Goal: Information Seeking & Learning: Check status

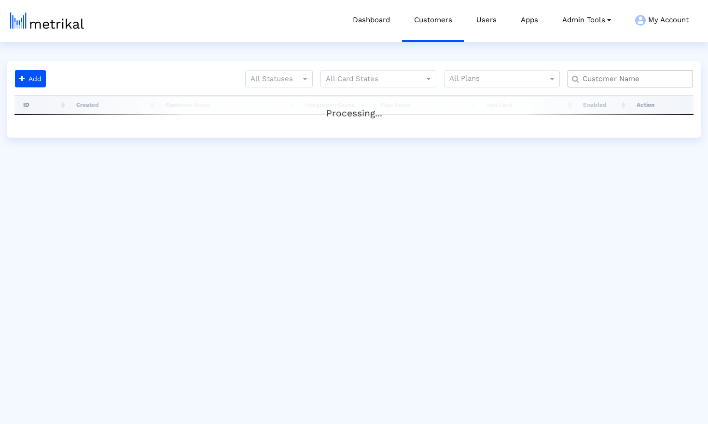
click at [651, 77] on input "text" at bounding box center [632, 79] width 113 height 10
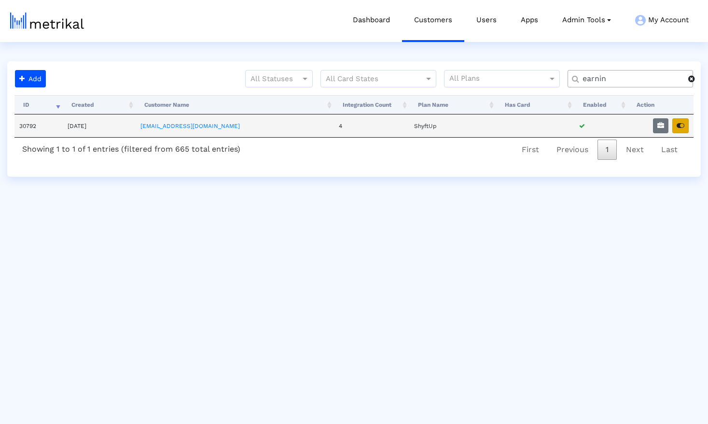
type input "earnin"
click at [679, 126] on icon "button" at bounding box center [681, 125] width 8 height 7
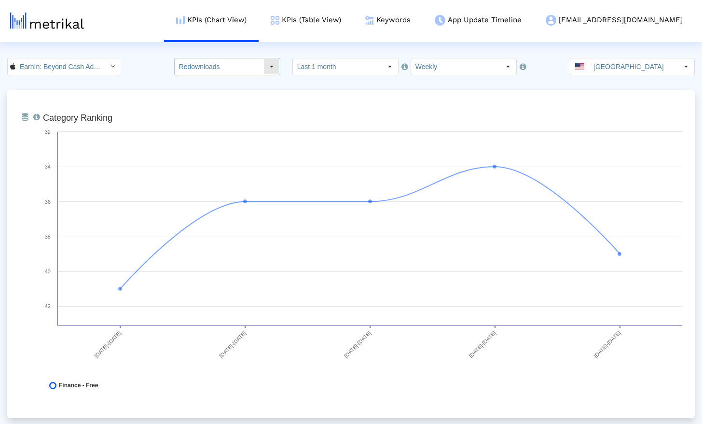
click at [226, 70] on input "Redownloads" at bounding box center [219, 66] width 89 height 16
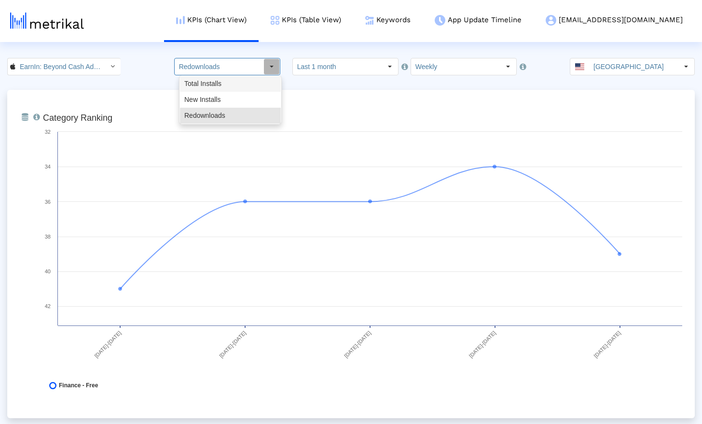
click at [227, 84] on div "Total Installs" at bounding box center [230, 84] width 101 height 16
type input "Total Installs"
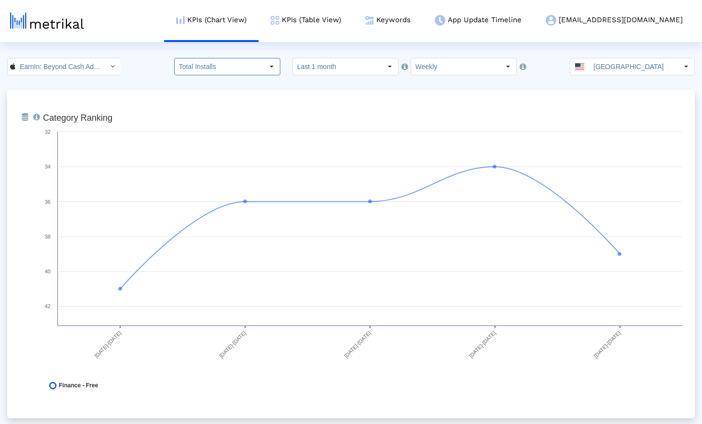
click at [325, 69] on input "Last 1 month" at bounding box center [337, 66] width 89 height 16
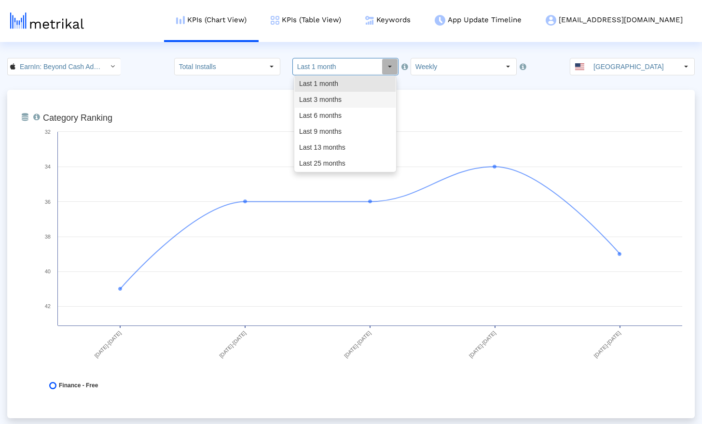
click at [330, 96] on div "Last 3 months" at bounding box center [345, 100] width 101 height 16
type input "Last 3 months"
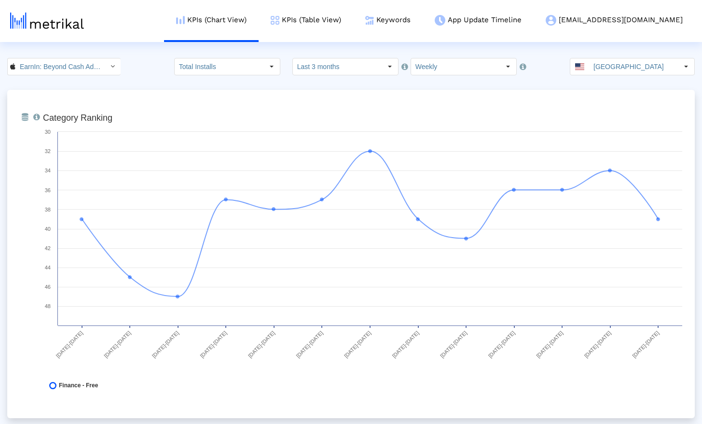
click at [160, 80] on crea-index "EarnIn: Beyond Cash Advance < 723815926 > Total Installs Pull down to refresh..…" at bounding box center [351, 346] width 702 height 577
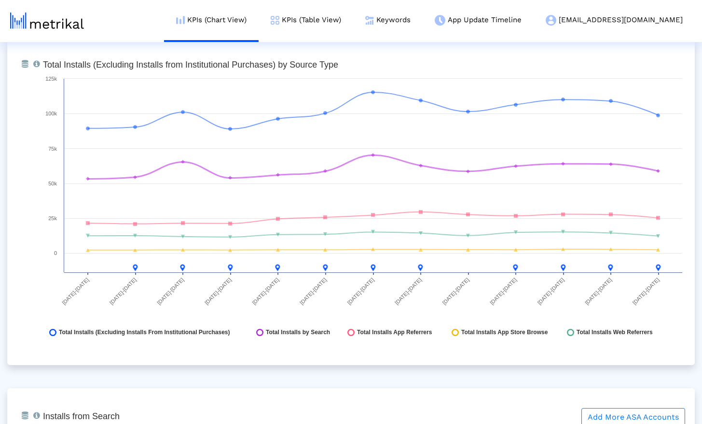
scroll to position [1084, 0]
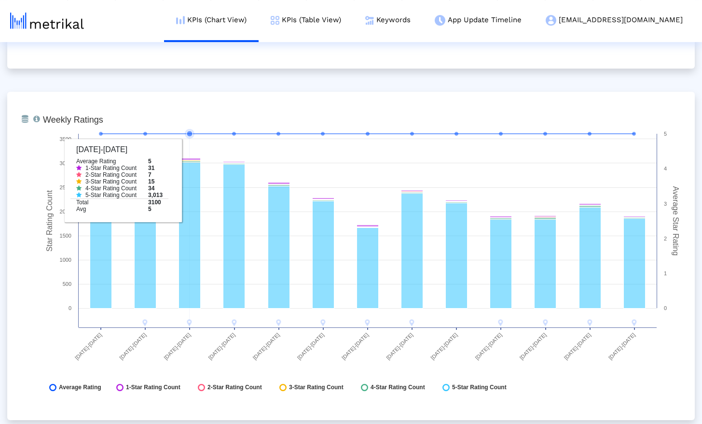
scroll to position [2451, 0]
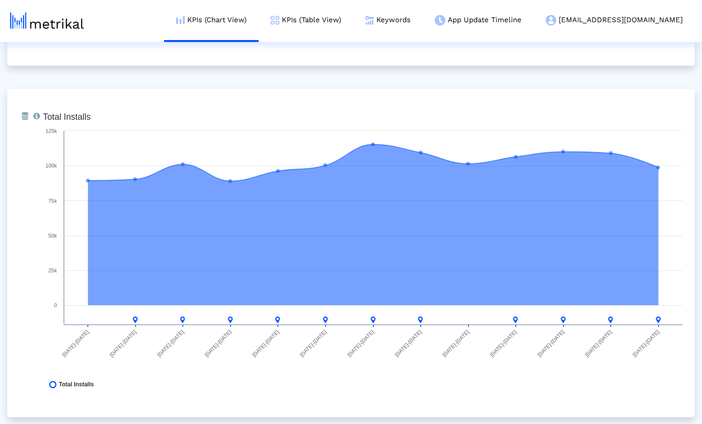
scroll to position [0, 0]
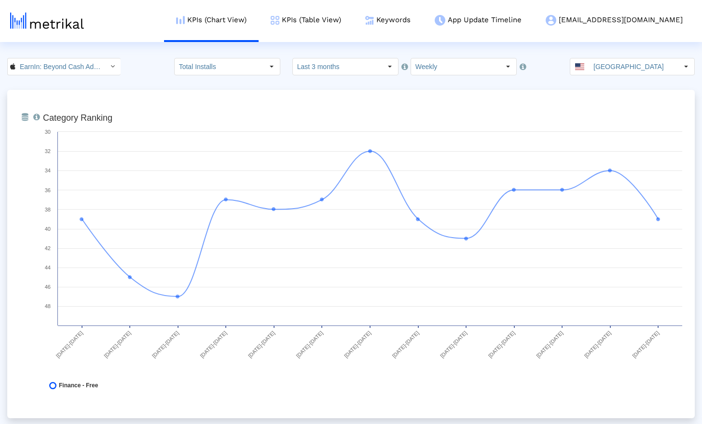
click at [269, 100] on div "From Database Ranking of the app in the Overall and Category Charts. Created wi…" at bounding box center [351, 254] width 688 height 328
click at [353, 22] on link "KPIs (Table View)" at bounding box center [306, 20] width 95 height 40
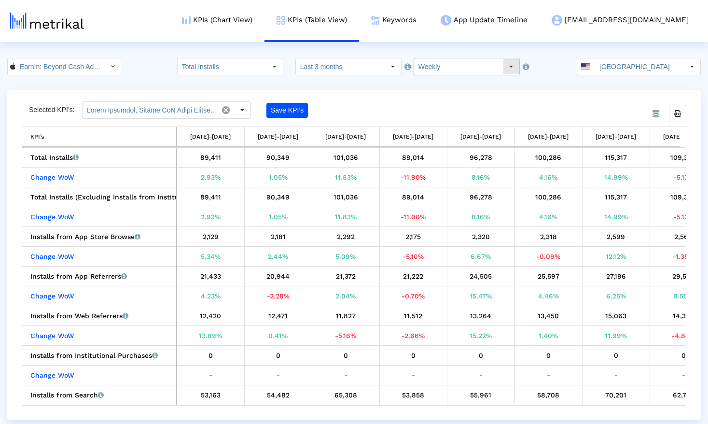
click at [458, 65] on input "Weekly" at bounding box center [458, 66] width 89 height 16
click at [448, 94] on div "Monthly" at bounding box center [463, 100] width 101 height 16
type input "Monthly"
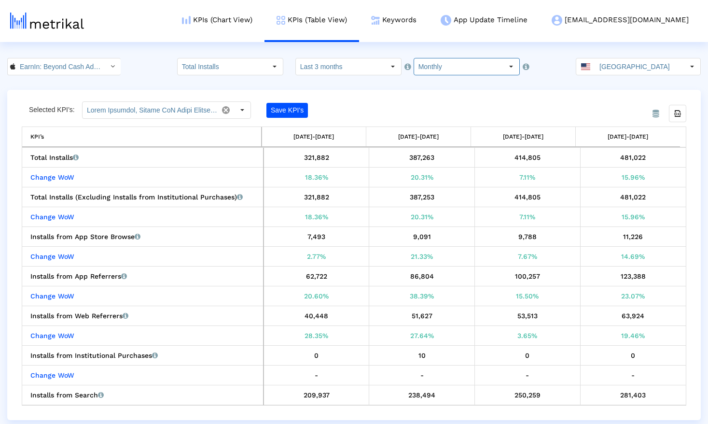
click at [545, 79] on crea-index "EarnIn: Beyond Cash Advance < 723815926 > Total Installs Select how far back fr…" at bounding box center [354, 239] width 708 height 362
click at [678, 115] on icon "Export all data" at bounding box center [677, 113] width 9 height 9
click at [146, 57] on html "KPIs (Chart View) KPIs (Table View) Keywords App Update Timeline [EMAIL_ADDRESS…" at bounding box center [354, 210] width 708 height 420
click at [48, 70] on input "EarnIn: Beyond Cash Advance < 723815926 >" at bounding box center [58, 66] width 87 height 16
click at [47, 103] on div "EarnIn: Why Wait for Payday? <com.activehours>" at bounding box center [62, 99] width 99 height 9
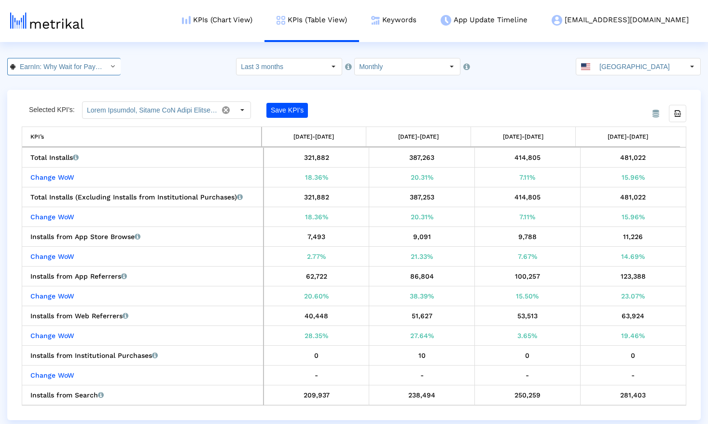
scroll to position [0, 76]
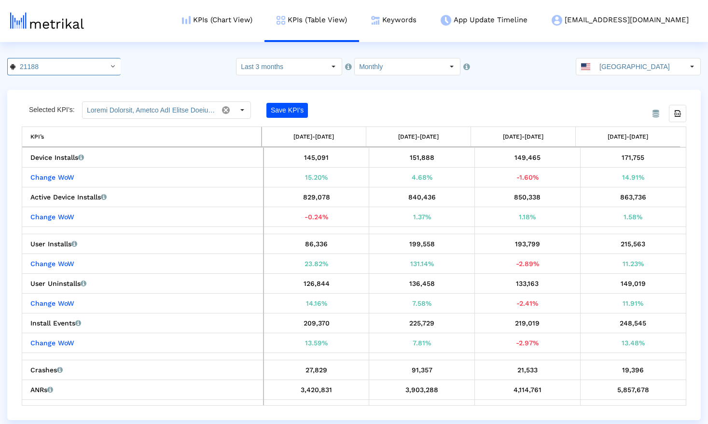
click at [433, 93] on div "From Database Selected KPI’s: Save KPI’s Export all data KPI’s [DATE]-[DATE] [D…" at bounding box center [354, 255] width 694 height 330
click at [493, 92] on div "From Database Selected KPI’s: Save KPI’s Export all data KPI’s [DATE]-[DATE] [D…" at bounding box center [354, 255] width 694 height 330
click at [678, 113] on icon "Export all data" at bounding box center [677, 113] width 9 height 9
